Goal: Task Accomplishment & Management: Manage account settings

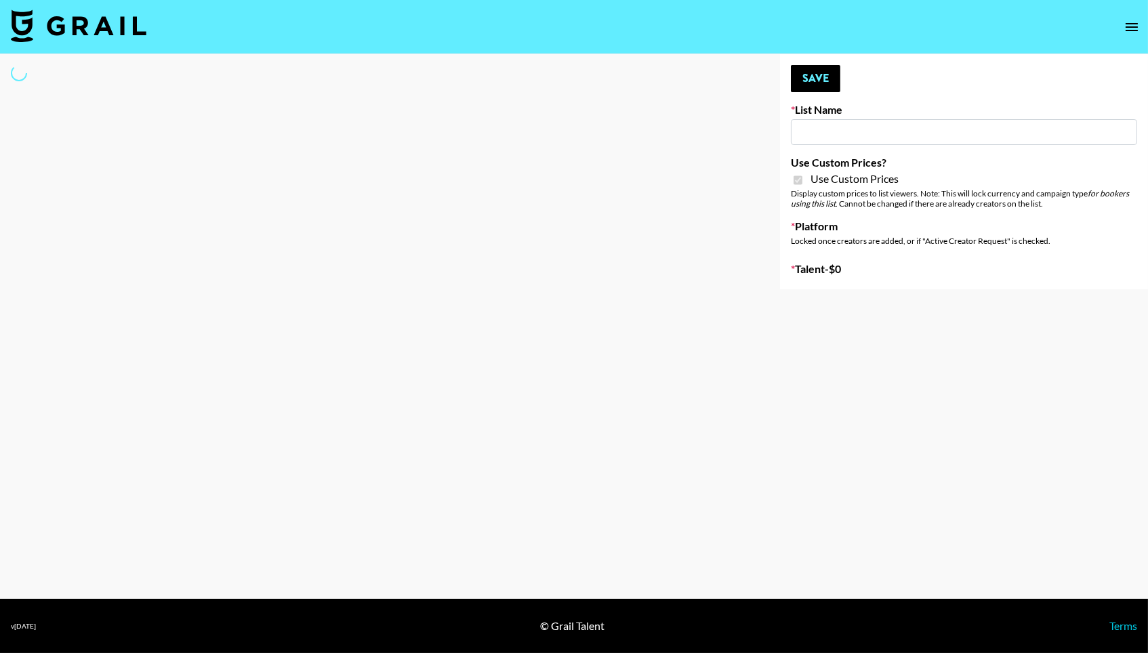
type input "FaceApp"
checkbox input "true"
select select "Brand"
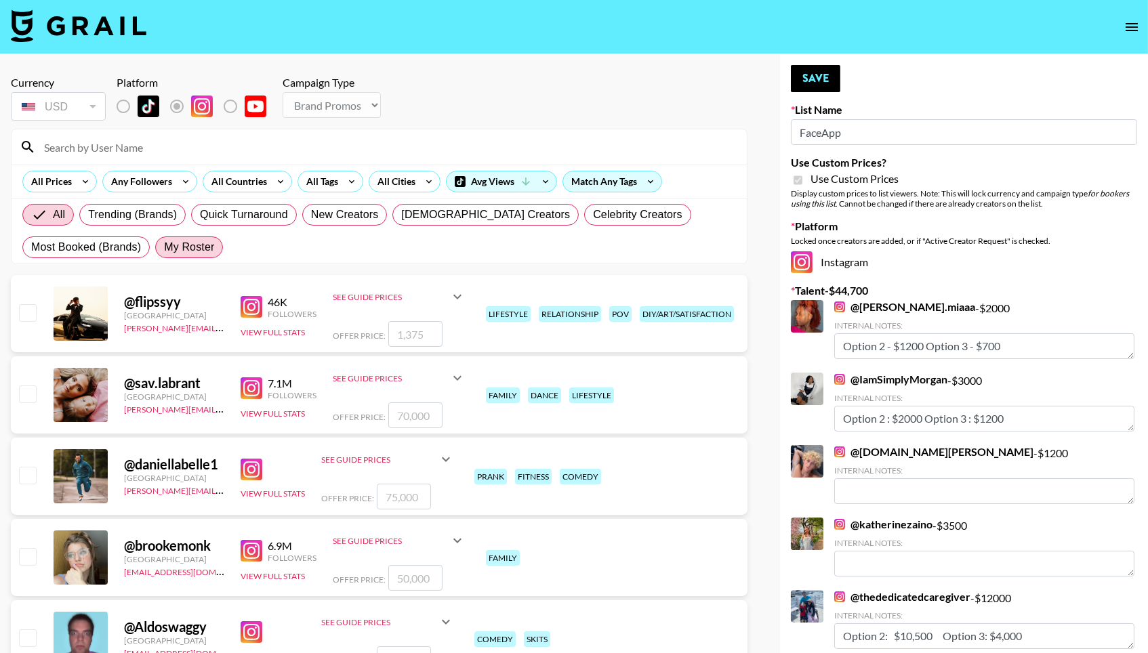
click at [201, 251] on span "My Roster" at bounding box center [189, 247] width 50 height 16
click at [164, 247] on input "My Roster" at bounding box center [164, 247] width 0 height 0
radio input "true"
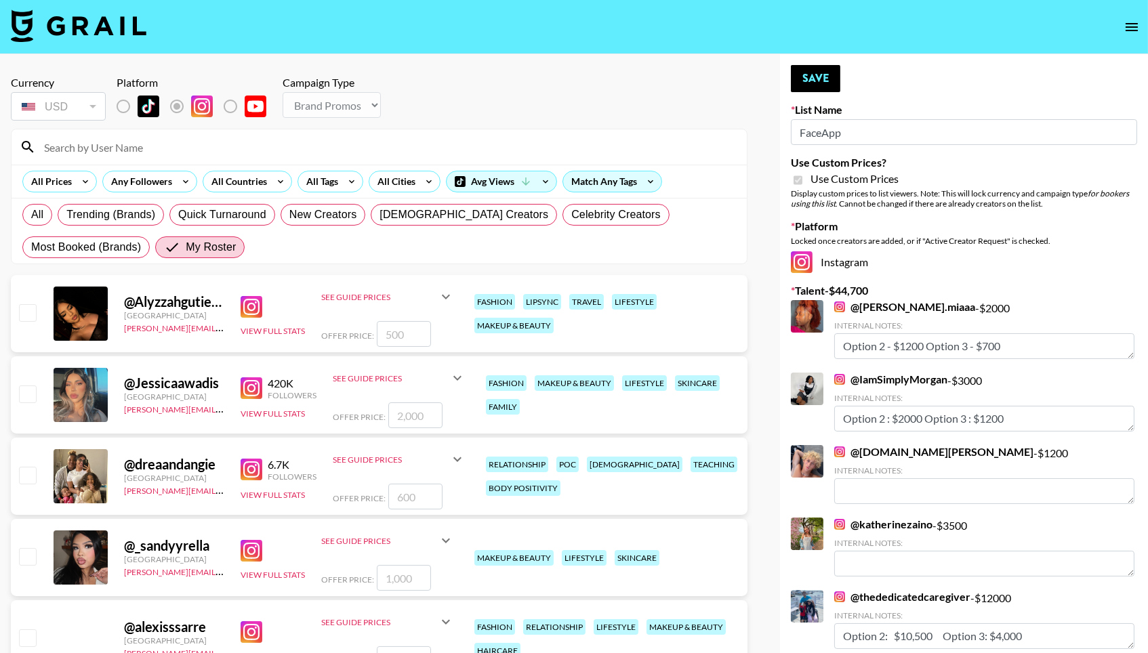
click at [34, 310] on input "checkbox" at bounding box center [27, 312] width 16 height 16
checkbox input "true"
type input "500"
click at [30, 401] on input "checkbox" at bounding box center [27, 393] width 16 height 16
checkbox input "true"
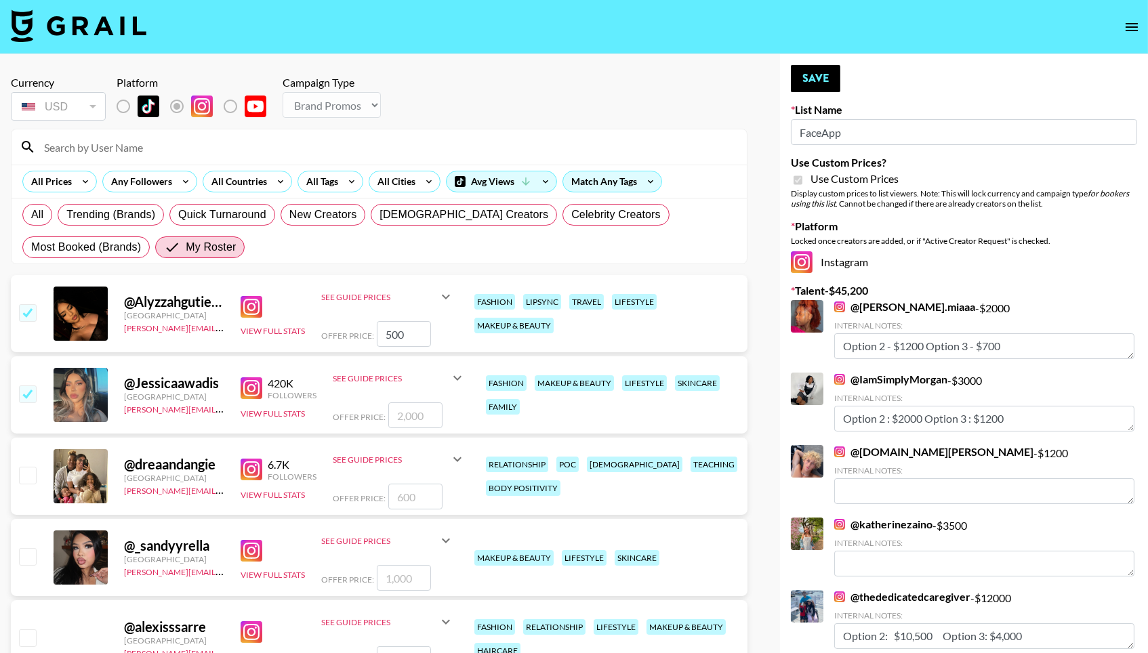
type input "2000"
click at [404, 418] on input "2000" at bounding box center [415, 415] width 54 height 26
checkbox input "false"
checkbox input "true"
type input "1000"
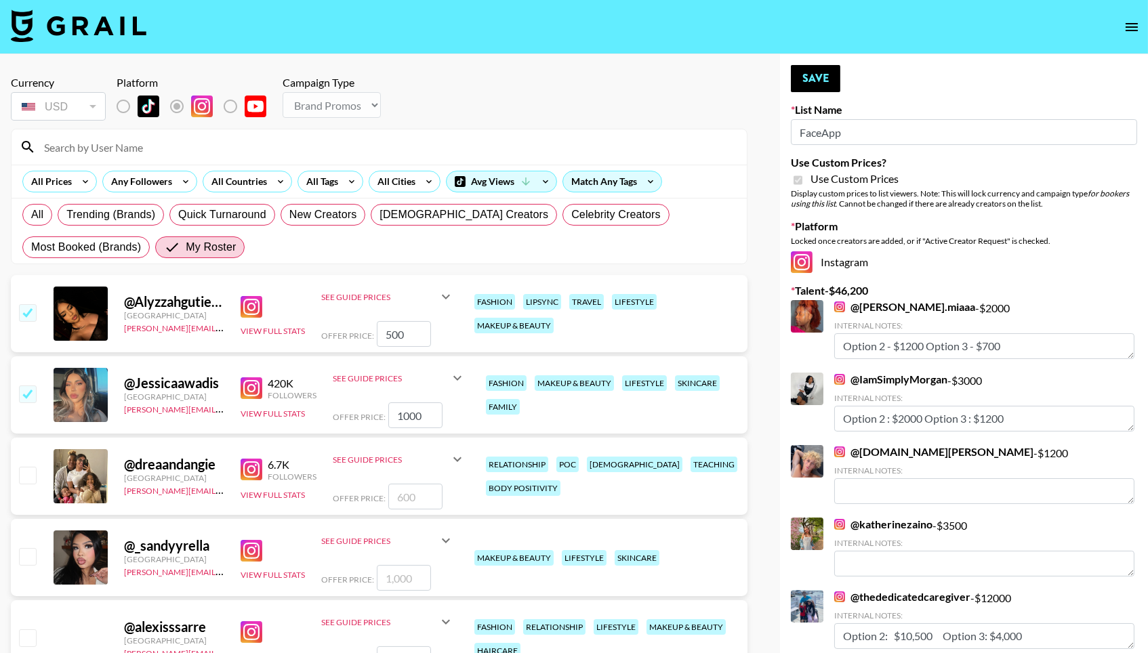
click at [408, 332] on input "500" at bounding box center [404, 334] width 54 height 26
type input "5"
checkbox input "false"
checkbox input "true"
type input "1000"
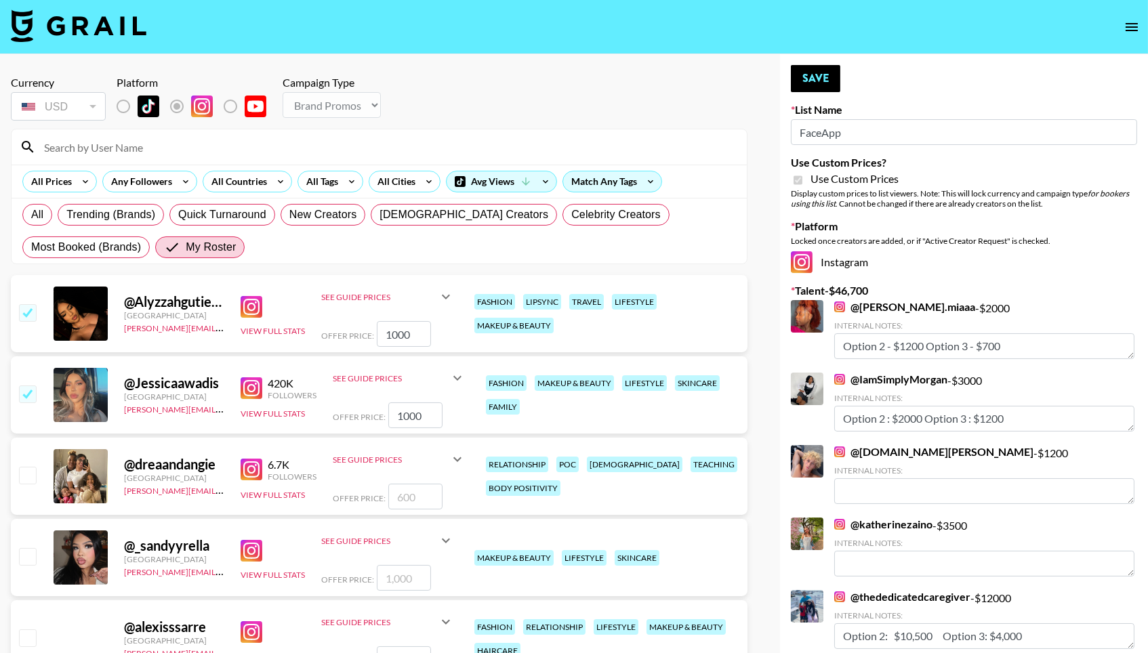
click at [19, 480] on input "checkbox" at bounding box center [27, 475] width 16 height 16
checkbox input "true"
type input "600"
click at [418, 503] on input "600" at bounding box center [415, 497] width 54 height 26
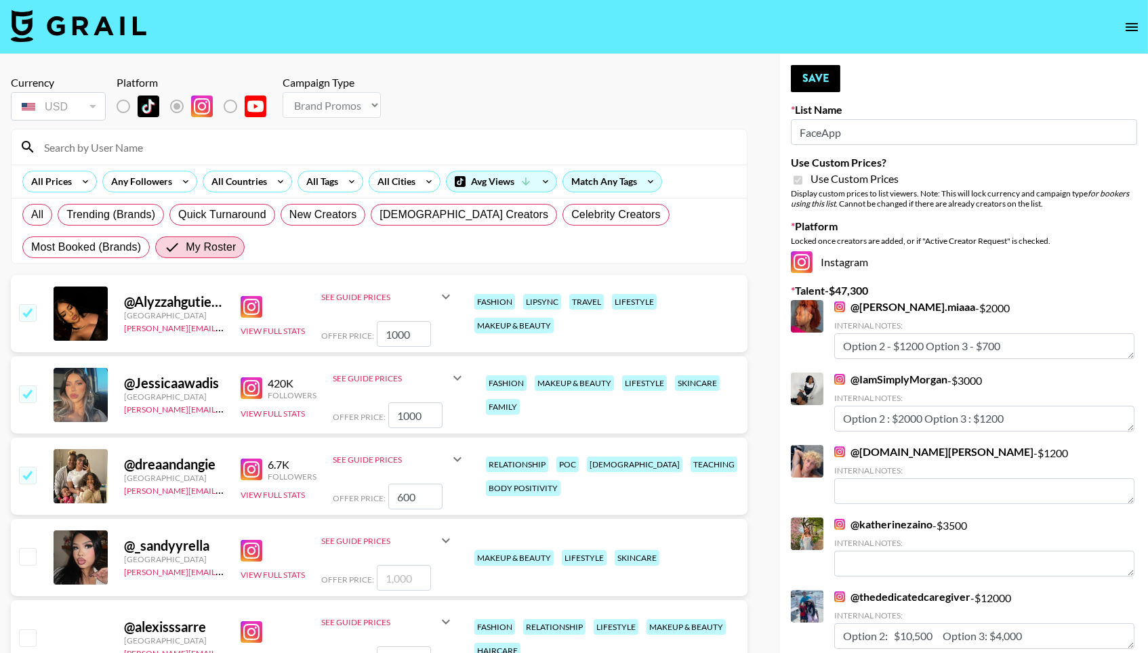
click at [28, 476] on input "checkbox" at bounding box center [27, 475] width 16 height 16
checkbox input "false"
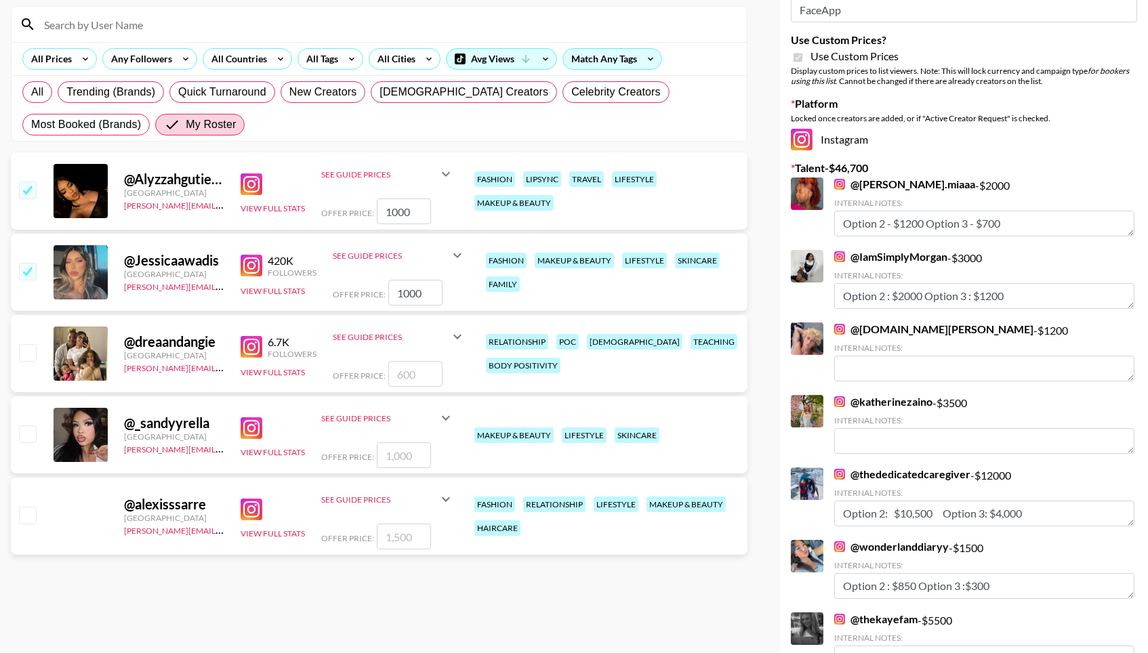
scroll to position [125, 0]
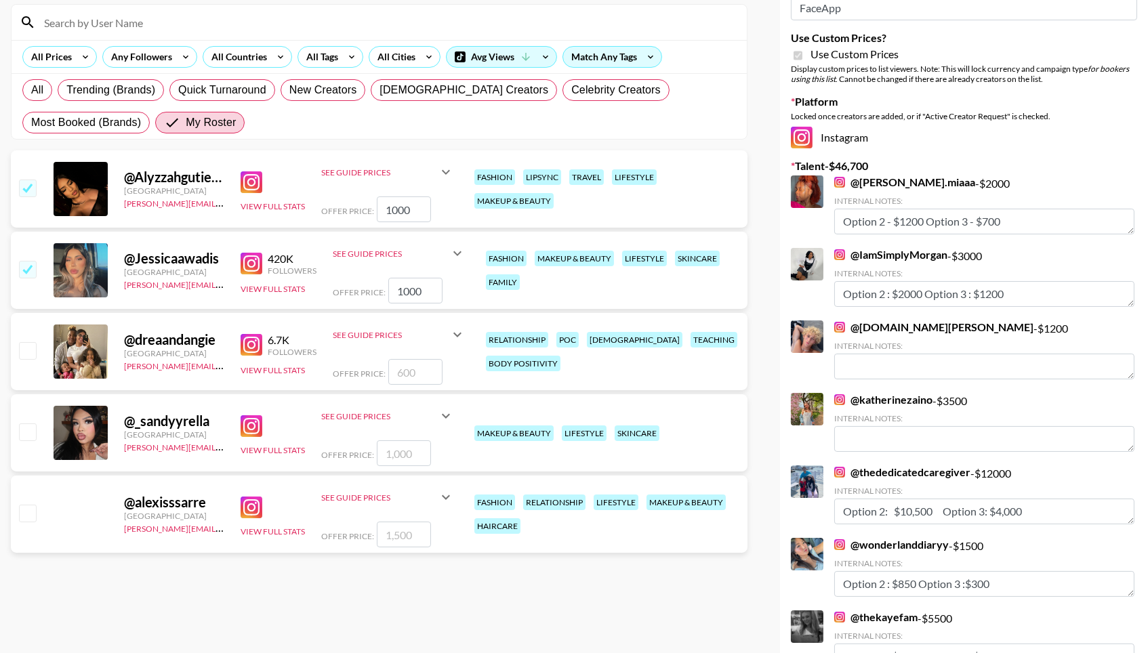
click at [25, 438] on input "checkbox" at bounding box center [27, 431] width 16 height 16
checkbox input "true"
type input "1000"
click at [28, 505] on div at bounding box center [26, 514] width 21 height 23
click at [28, 517] on input "checkbox" at bounding box center [27, 513] width 16 height 16
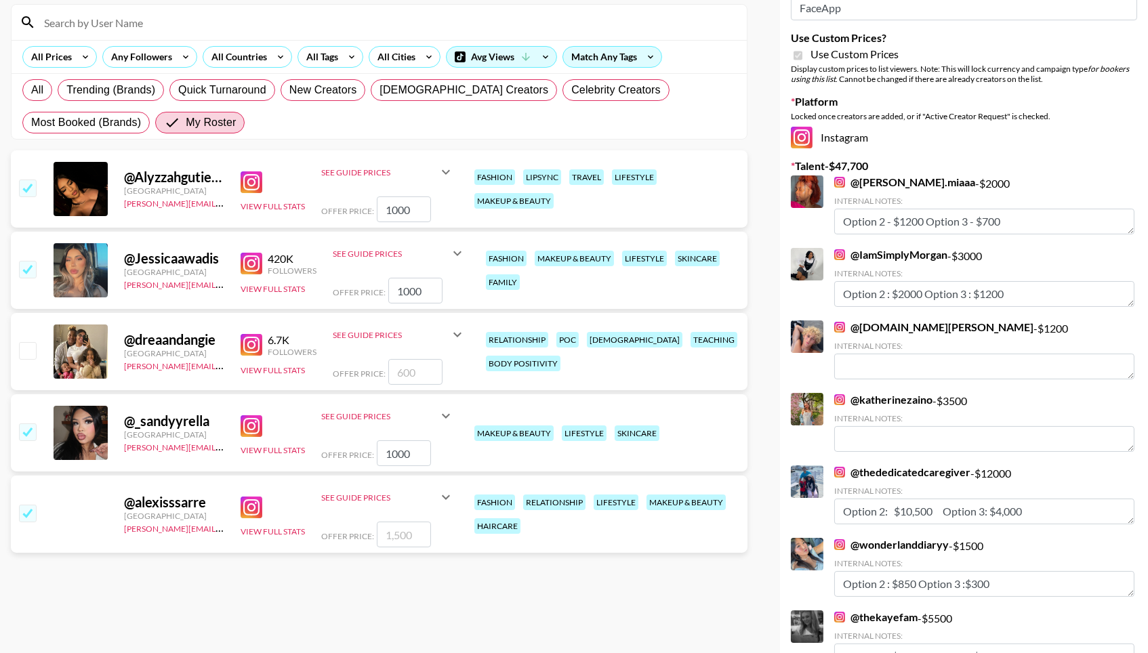
checkbox input "true"
click at [412, 534] on input "1500" at bounding box center [404, 535] width 54 height 26
type input "1"
checkbox input "false"
checkbox input "true"
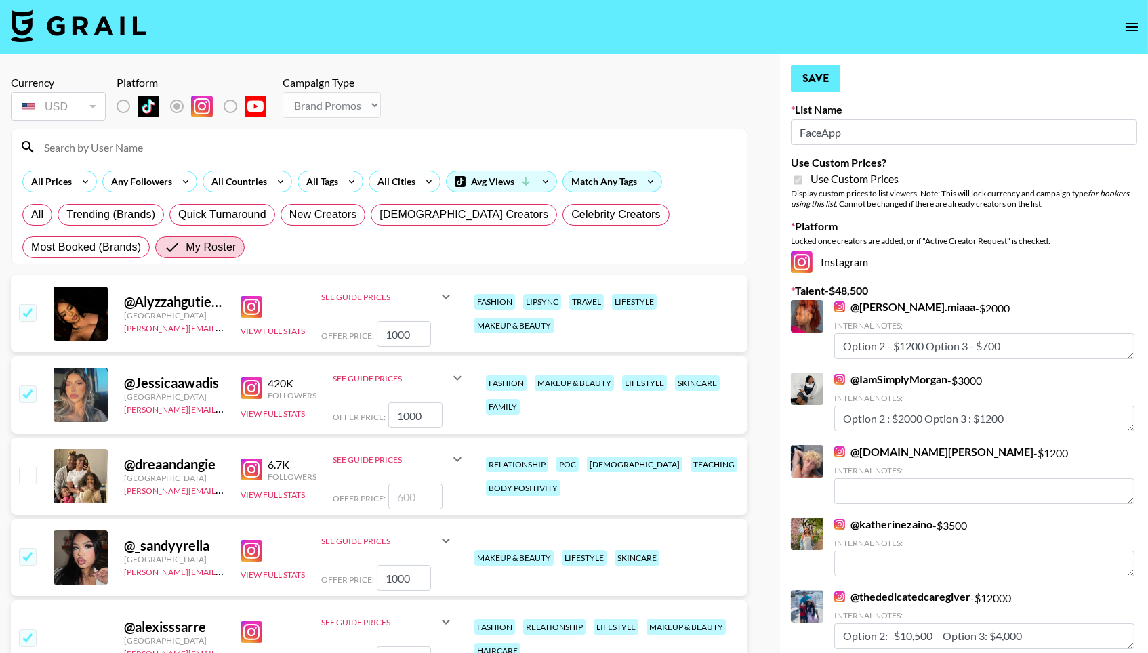
scroll to position [0, 0]
type input "800"
click at [823, 79] on button "Save" at bounding box center [815, 78] width 49 height 27
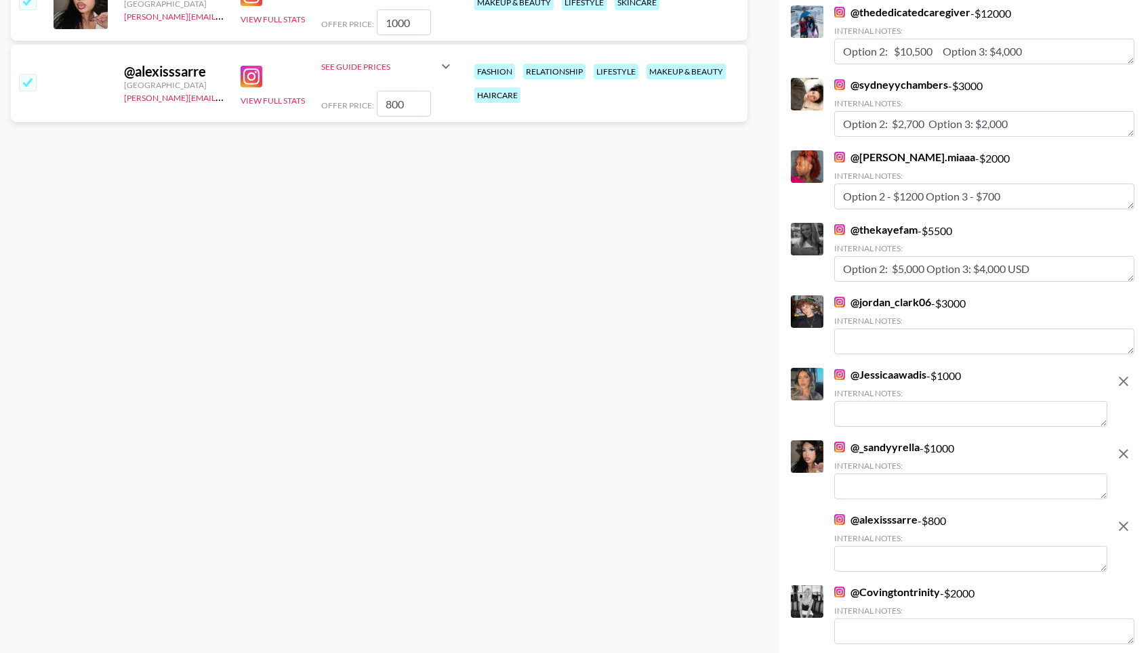
scroll to position [557, 0]
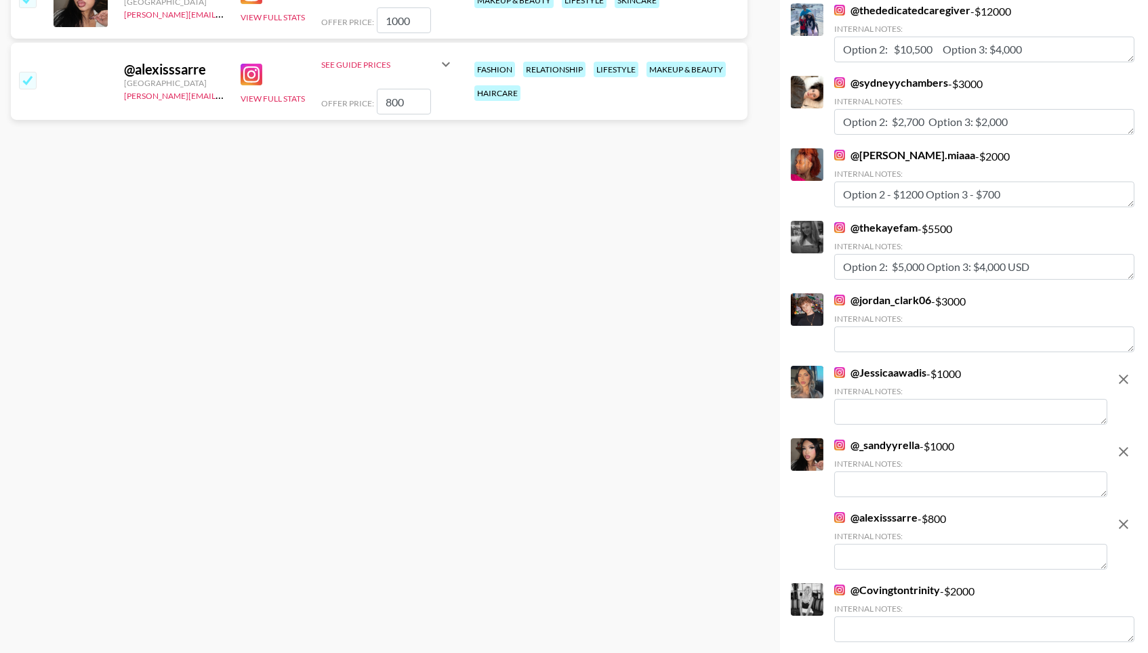
click at [879, 407] on textarea at bounding box center [970, 412] width 273 height 26
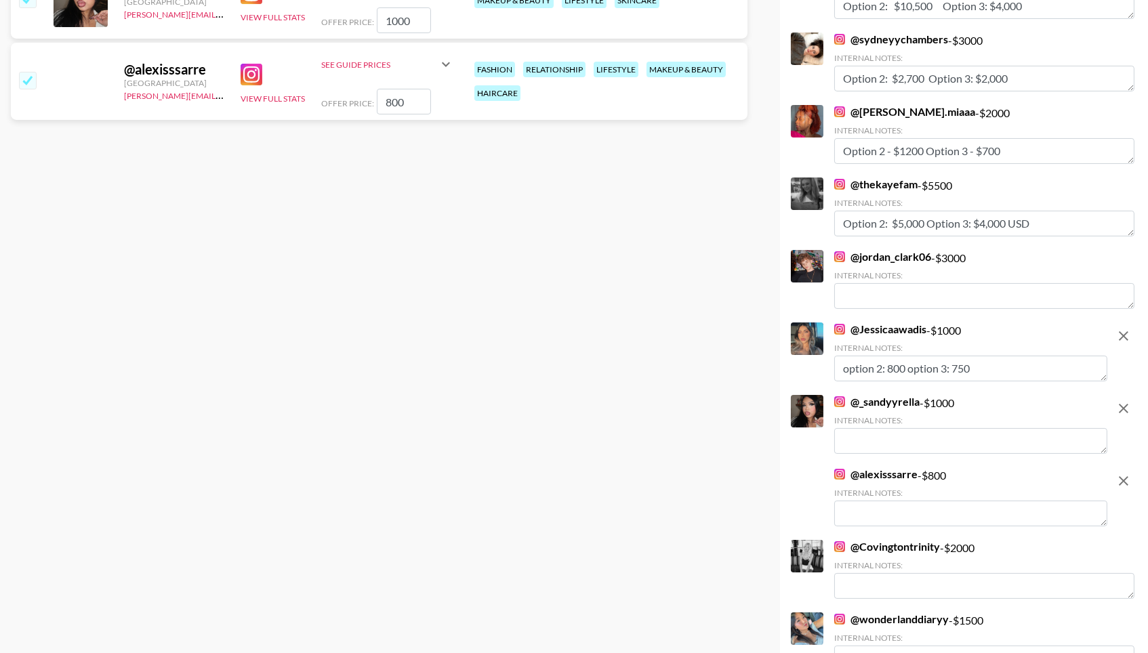
type textarea "option 2: 800 option 3: 750"
click at [868, 428] on textarea at bounding box center [970, 441] width 273 height 26
drag, startPoint x: 1000, startPoint y: 359, endPoint x: 818, endPoint y: 354, distance: 181.6
click at [818, 354] on div "@ Jessicaawadis - $ 1000 Internal Notes: option 2: 800 option 3: 750" at bounding box center [949, 353] width 316 height 62
click at [937, 428] on textarea at bounding box center [970, 441] width 273 height 26
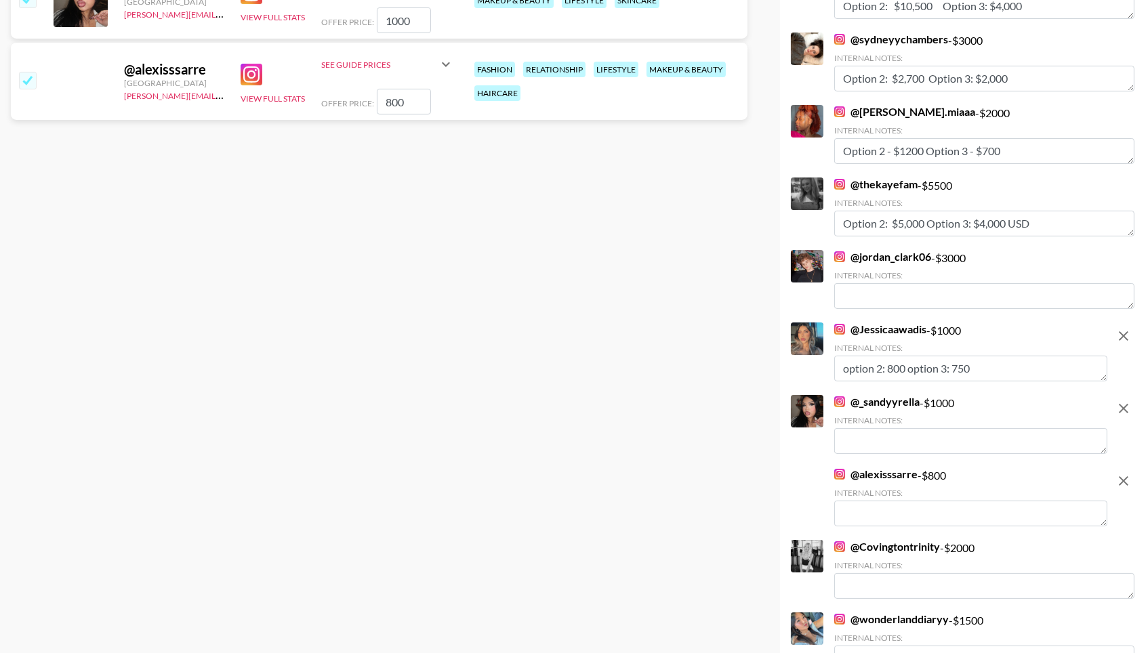
paste textarea "option 2: 800 option 3: 750"
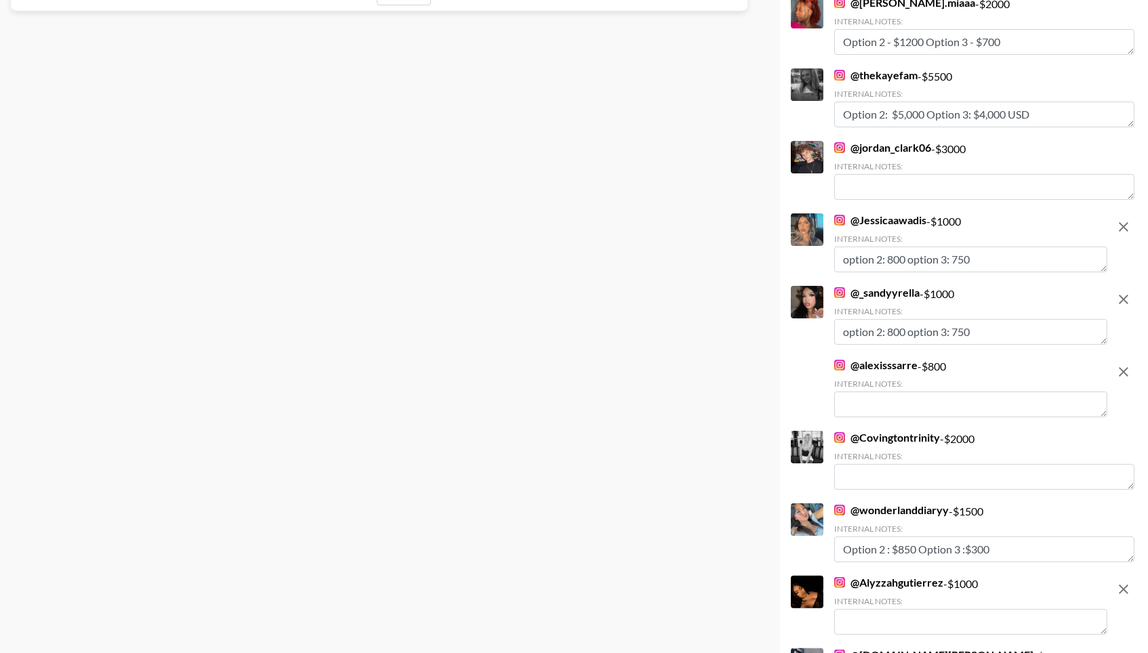
scroll to position [667, 0]
type textarea "option 2: 800 option 3: 750"
click at [927, 391] on textarea at bounding box center [970, 404] width 273 height 26
click at [952, 608] on textarea at bounding box center [970, 621] width 273 height 26
paste textarea "option 2: 800 option 3: 750"
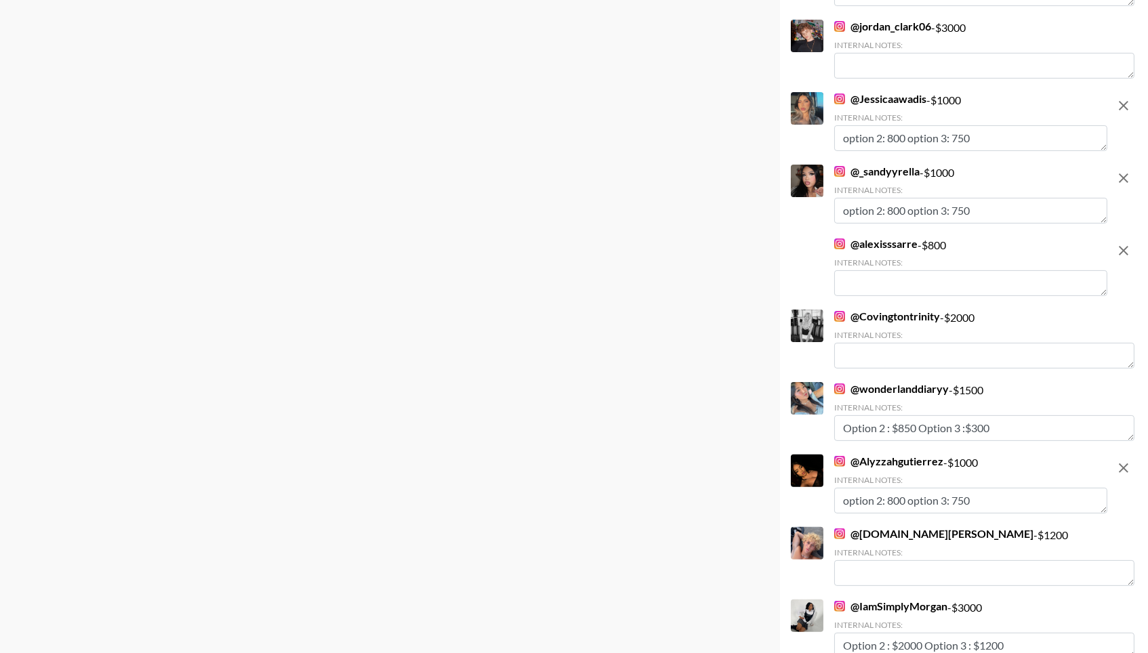
scroll to position [759, 0]
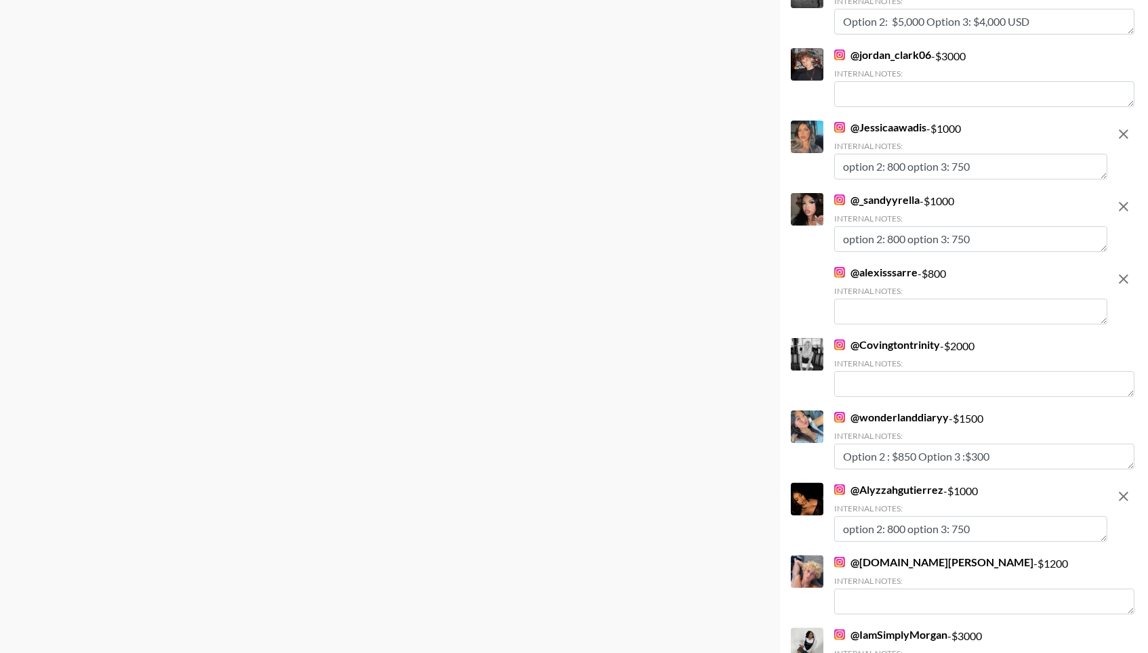
type textarea "option 2: 800 option 3: 750"
click at [934, 299] on textarea at bounding box center [970, 312] width 273 height 26
paste textarea "option 2: 800 option 3: 750"
click at [893, 299] on textarea "option 2: 800 option 3: 750" at bounding box center [970, 312] width 273 height 26
click at [958, 299] on textarea "option 2: 700 option 3: 750" at bounding box center [970, 312] width 273 height 26
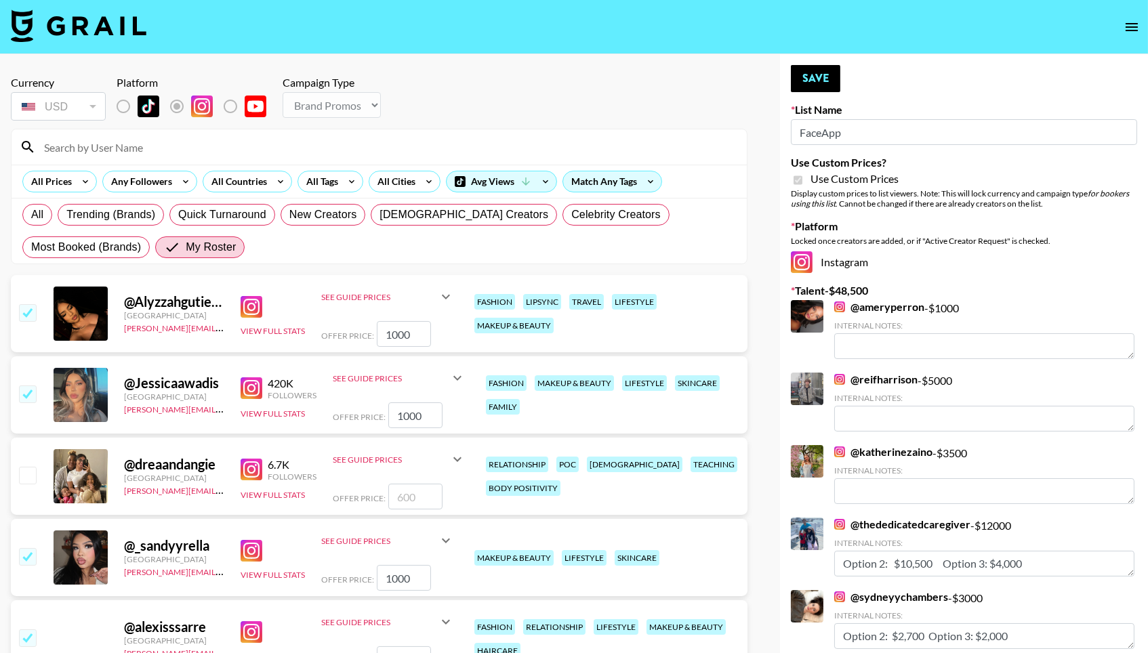
scroll to position [0, 0]
type textarea "option 2: 700 option 3: 650"
click at [812, 83] on button "Save" at bounding box center [815, 78] width 49 height 27
